Goal: Task Accomplishment & Management: Manage account settings

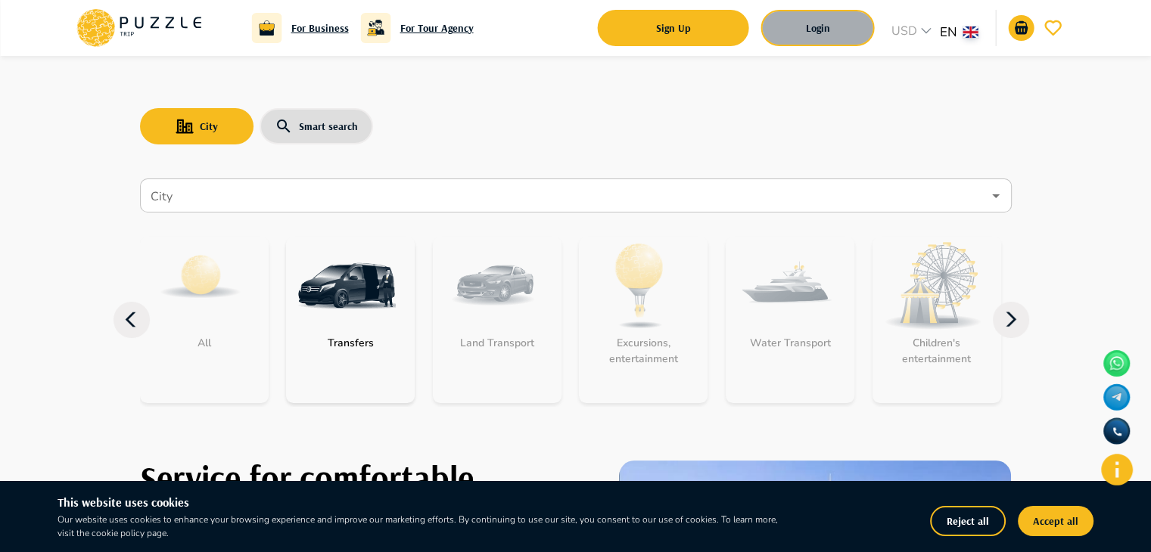
click at [841, 25] on button "Login" at bounding box center [817, 28] width 113 height 36
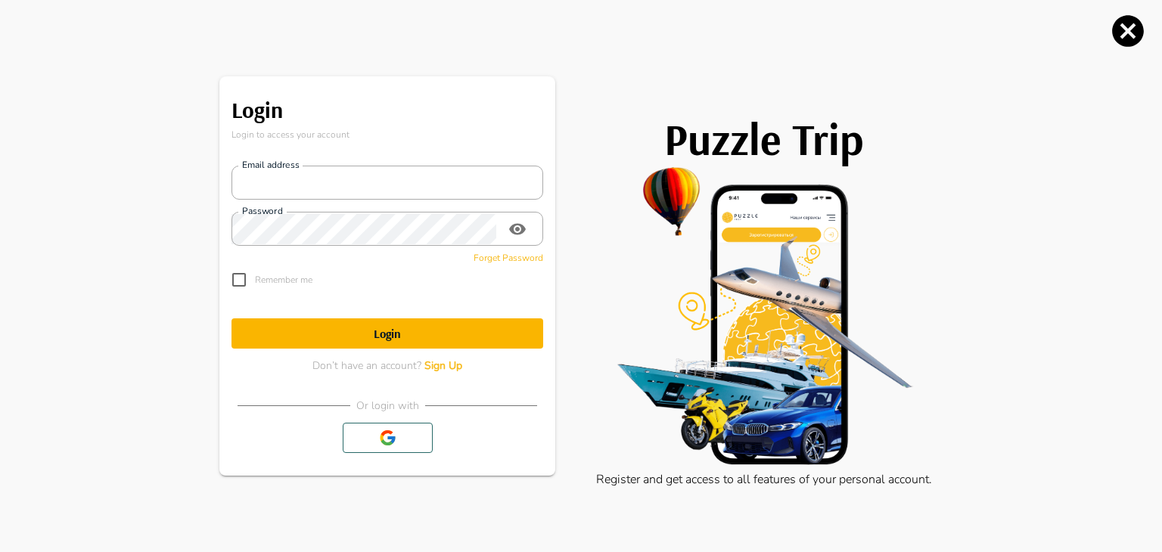
type input "**********"
click at [401, 331] on h1 "Login" at bounding box center [388, 334] width 312 height 14
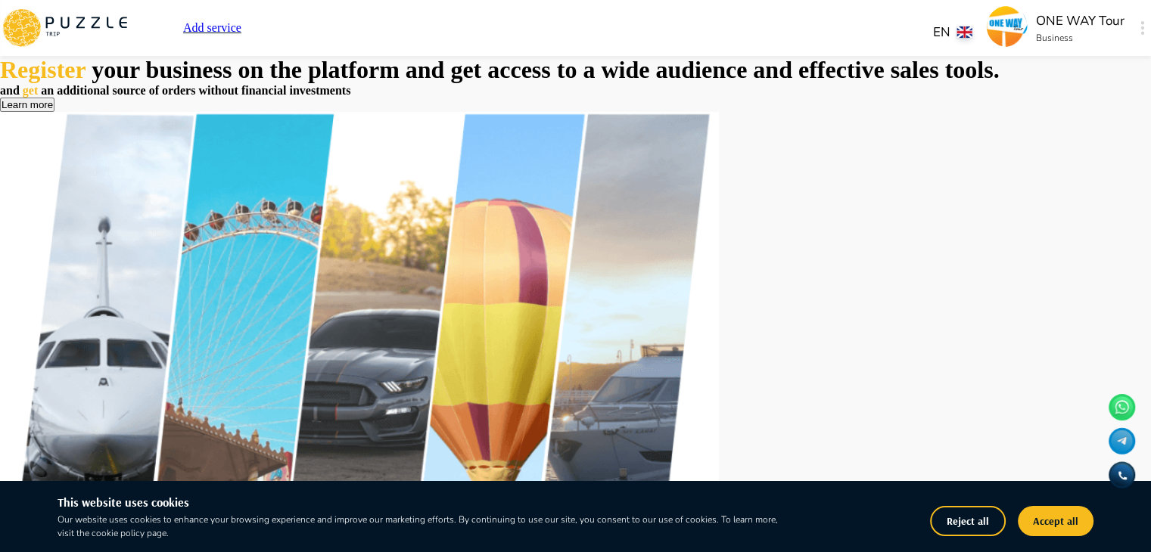
click at [1036, 20] on p "ONE WAY Tour" at bounding box center [1080, 21] width 89 height 20
click at [1133, 32] on div at bounding box center [1141, 27] width 17 height 27
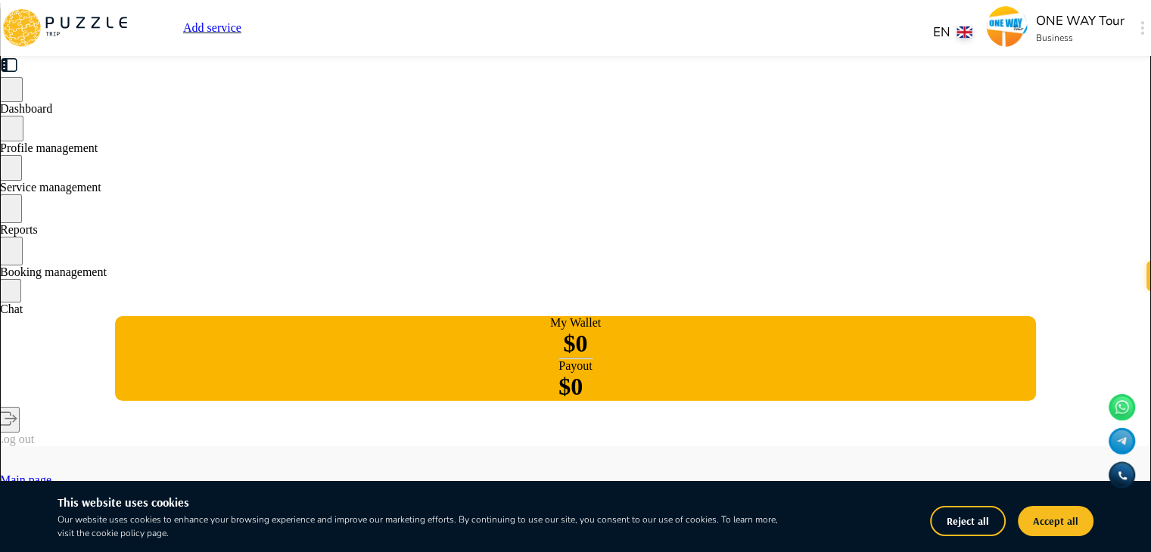
type textarea "*"
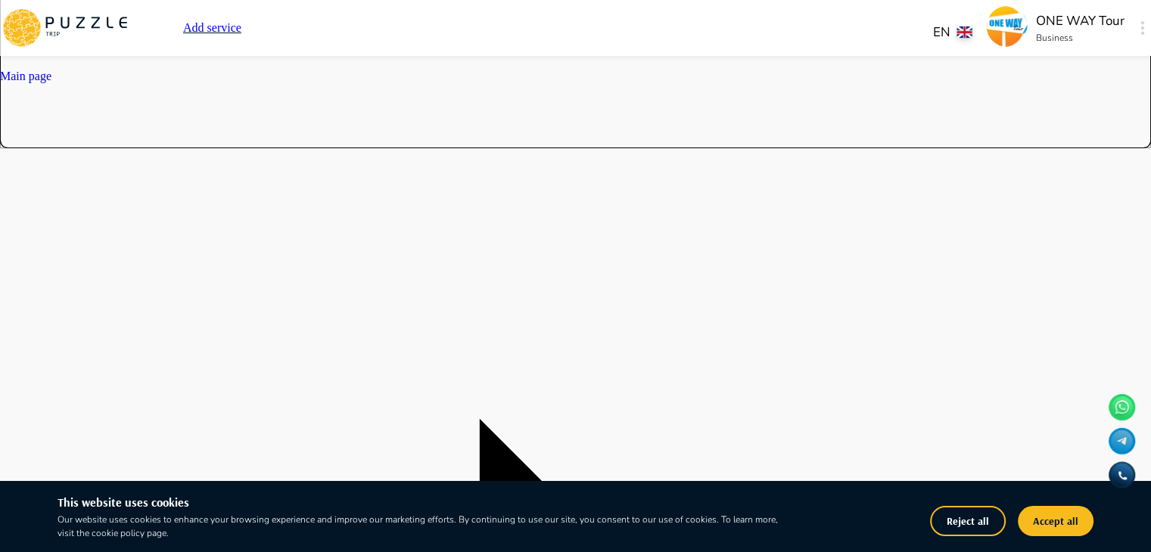
scroll to position [454, 0]
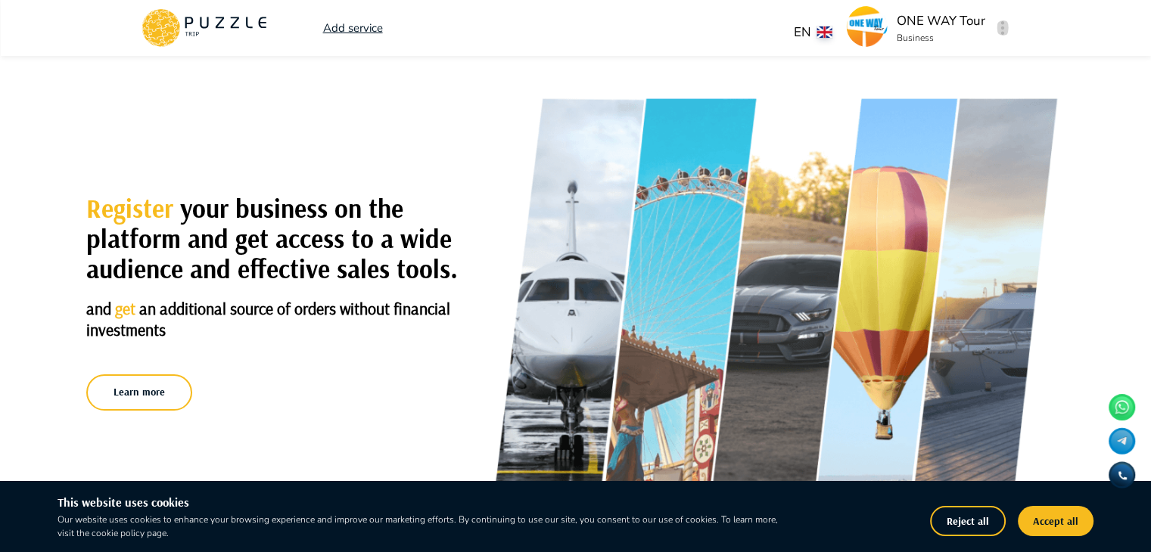
click at [1005, 30] on button "button" at bounding box center [1002, 27] width 11 height 21
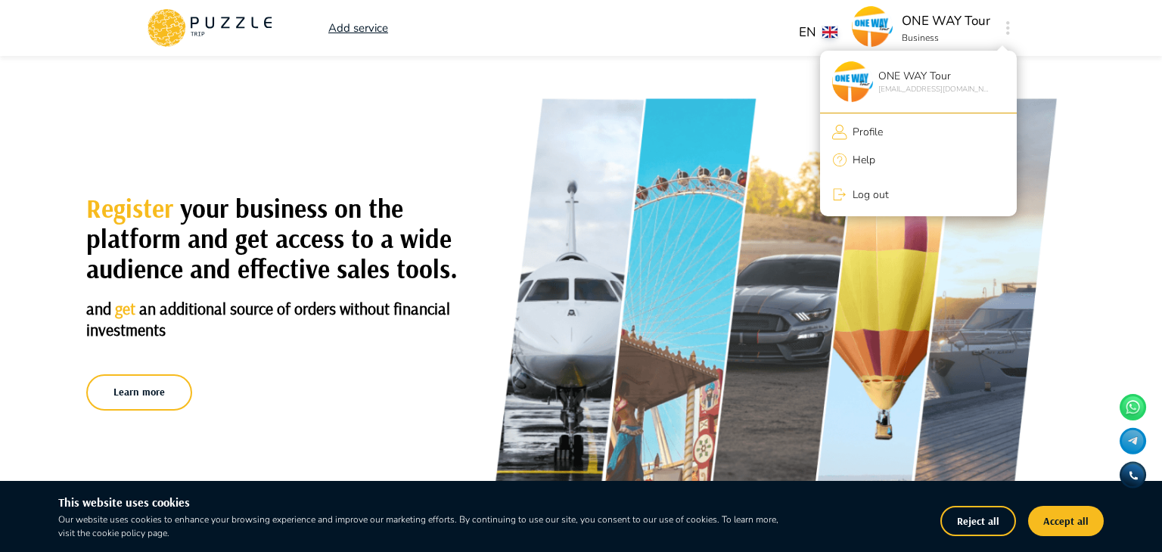
click at [173, 36] on div at bounding box center [581, 276] width 1162 height 552
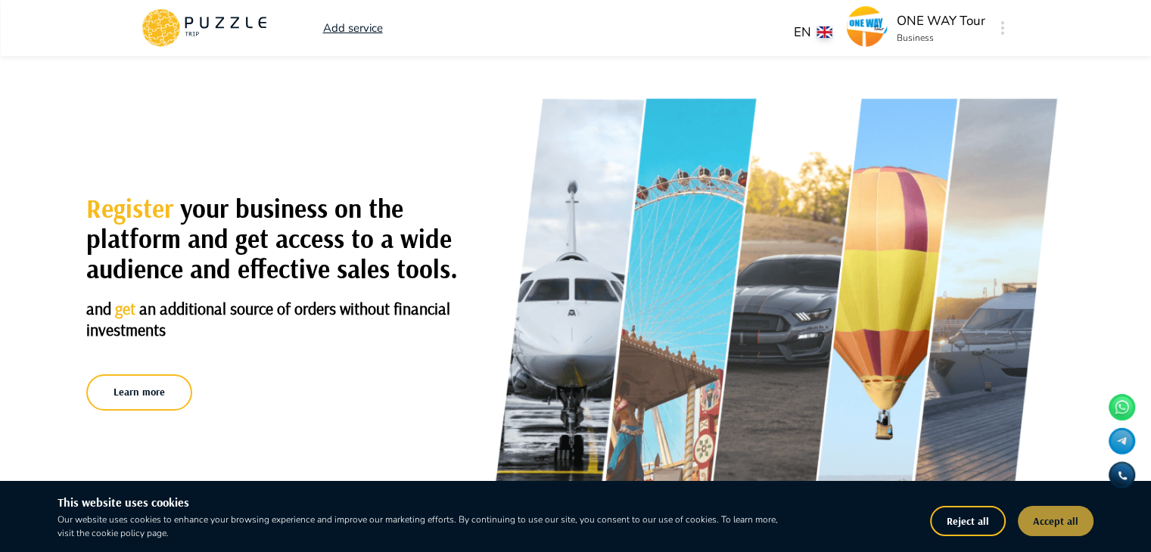
click at [1058, 508] on button "Accept all" at bounding box center [1056, 521] width 76 height 30
